Goal: Check status

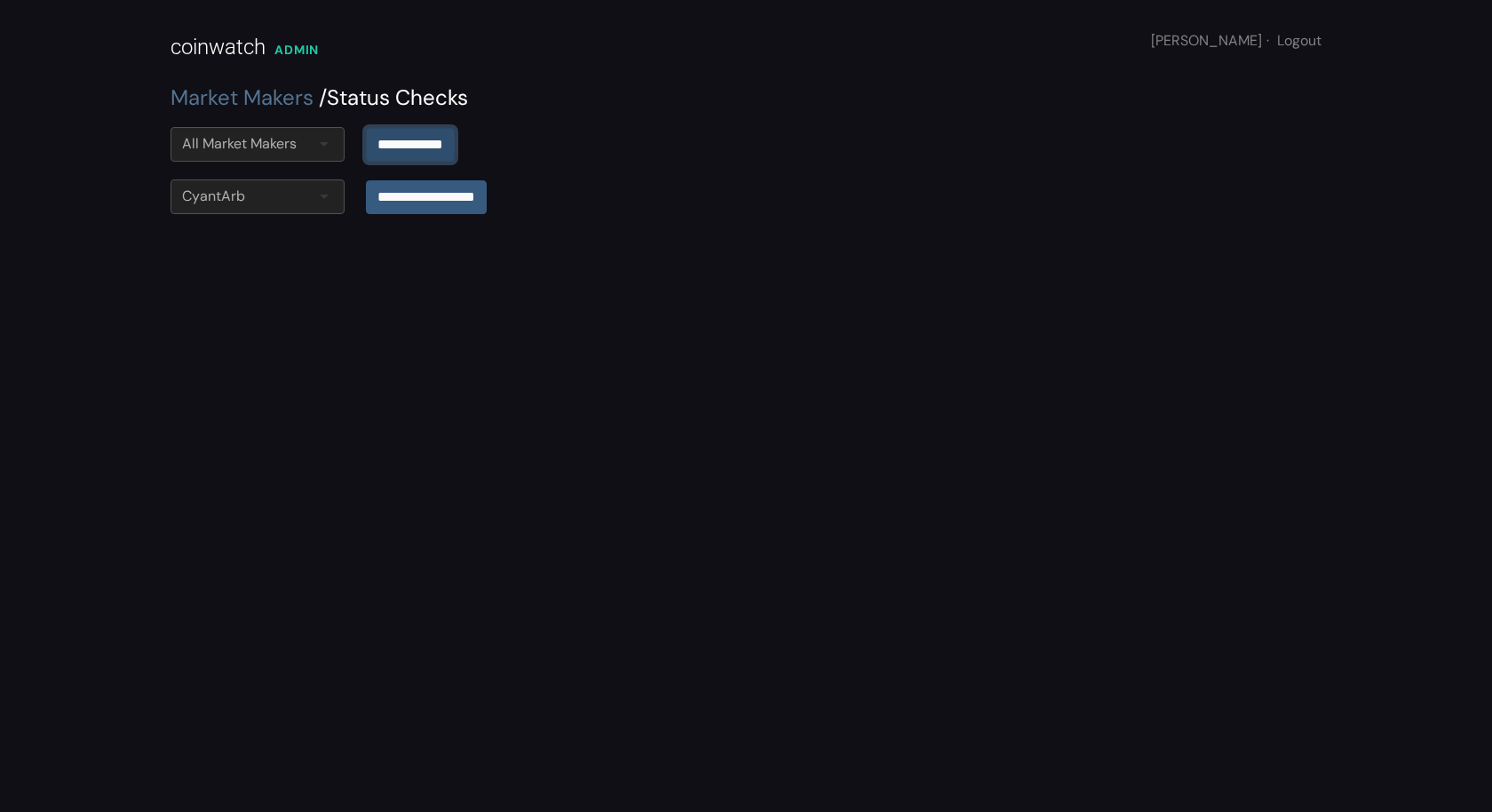
click at [412, 145] on input "**********" at bounding box center [410, 145] width 89 height 34
